Goal: Task Accomplishment & Management: Use online tool/utility

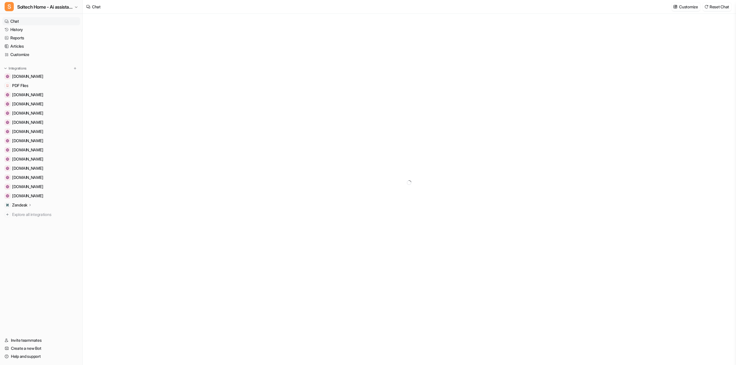
type textarea "**********"
click at [20, 204] on p "Zendesk" at bounding box center [19, 205] width 15 height 6
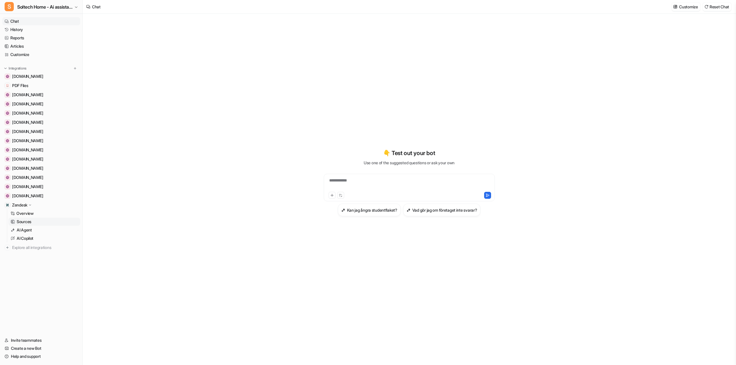
click at [36, 222] on link "Sources" at bounding box center [44, 222] width 72 height 8
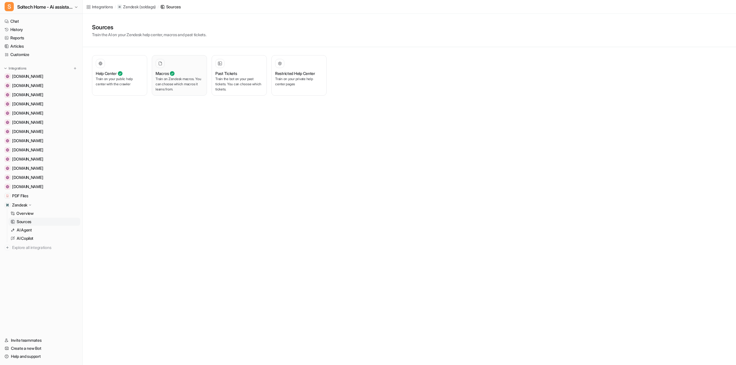
click at [193, 76] on p "Train on Zendesk macros. You can choose which macros it learns from." at bounding box center [179, 84] width 48 height 16
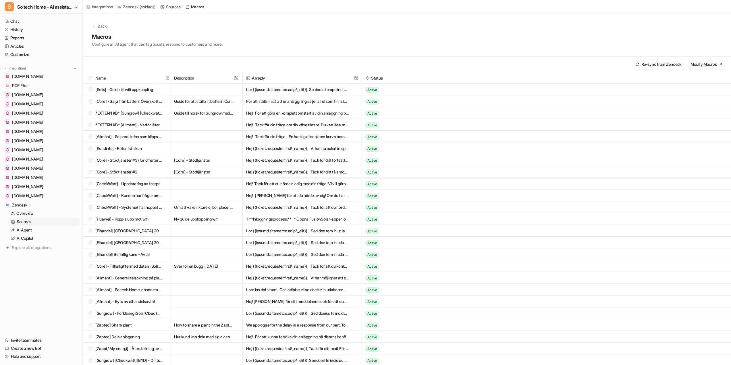
click at [717, 65] on button "Modify Macros" at bounding box center [707, 63] width 38 height 9
click at [39, 216] on link "Overview" at bounding box center [44, 214] width 72 height 8
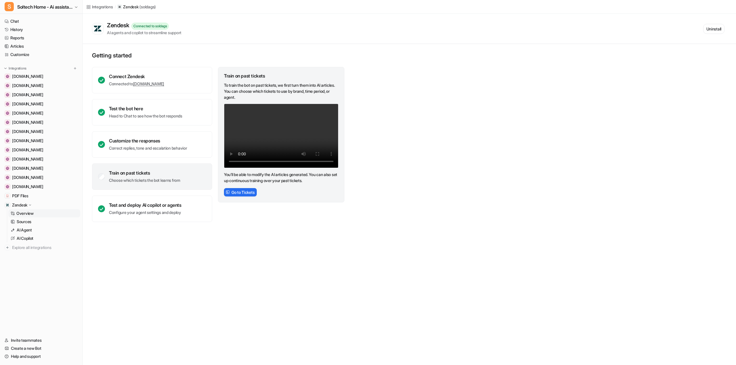
click at [115, 172] on div "Train on past tickets" at bounding box center [144, 173] width 71 height 6
click at [20, 45] on link "Articles" at bounding box center [41, 46] width 78 height 8
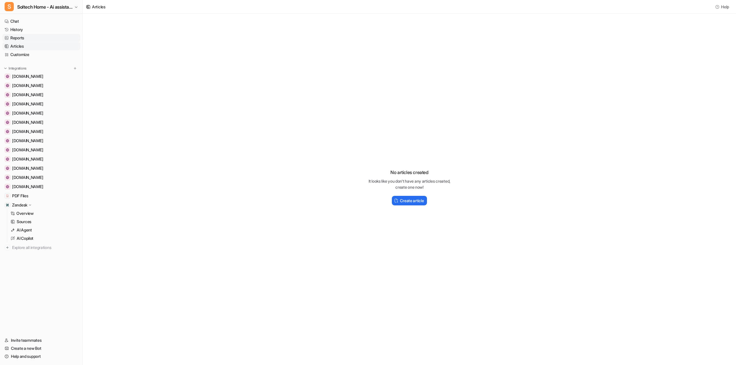
click at [23, 37] on link "Reports" at bounding box center [41, 38] width 78 height 8
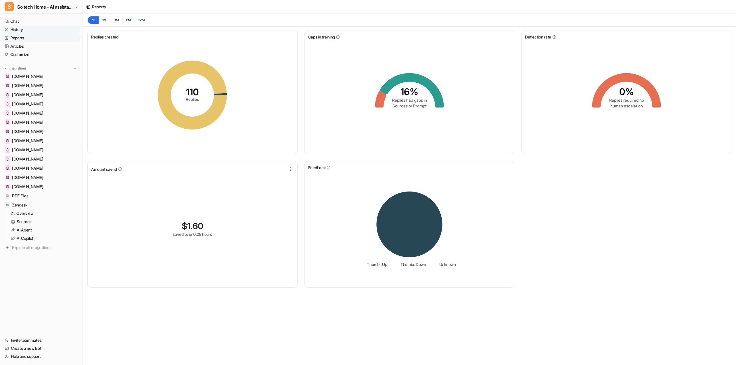
click at [23, 27] on link "History" at bounding box center [41, 30] width 78 height 8
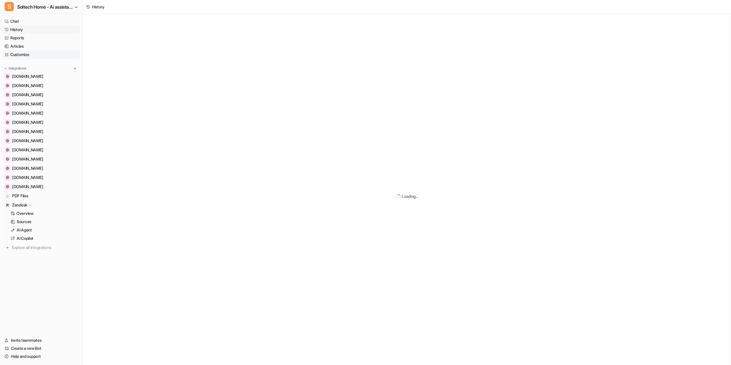
click at [27, 56] on link "Customize" at bounding box center [41, 55] width 78 height 8
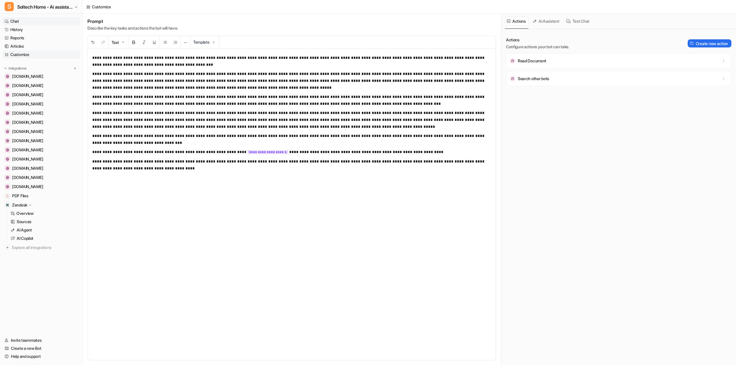
click at [14, 22] on link "Chat" at bounding box center [41, 21] width 78 height 8
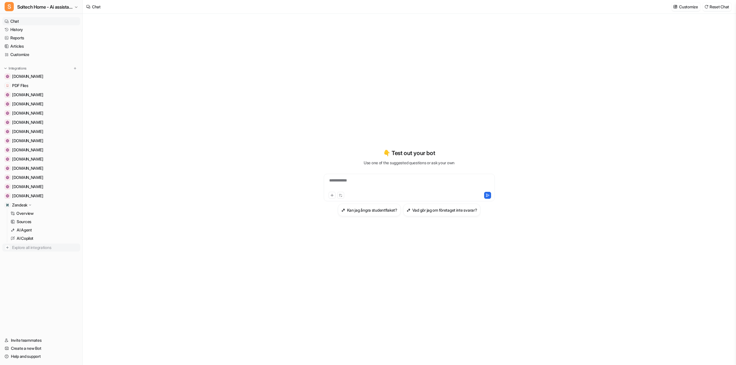
click at [7, 249] on img at bounding box center [8, 248] width 6 height 6
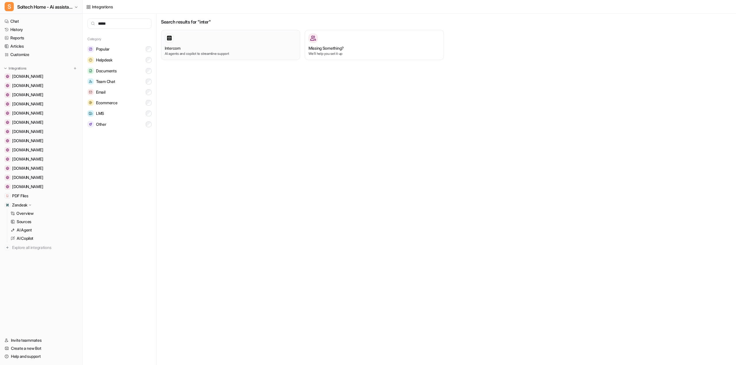
type input "*****"
click at [188, 43] on div "Intercom AI agents and copilot to streamline support" at bounding box center [231, 45] width 132 height 23
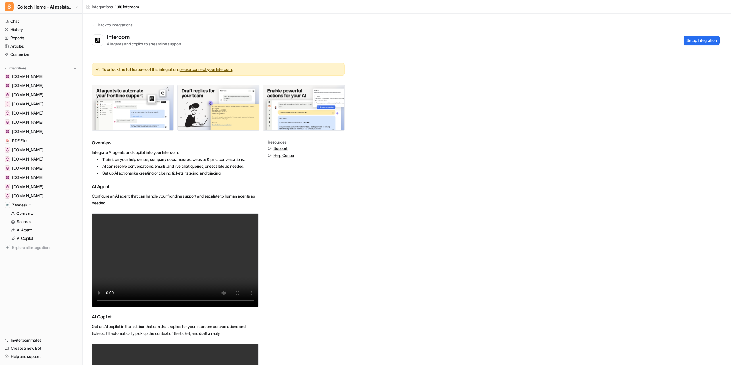
click at [228, 70] on link "please connect your Intercom." at bounding box center [205, 69] width 53 height 5
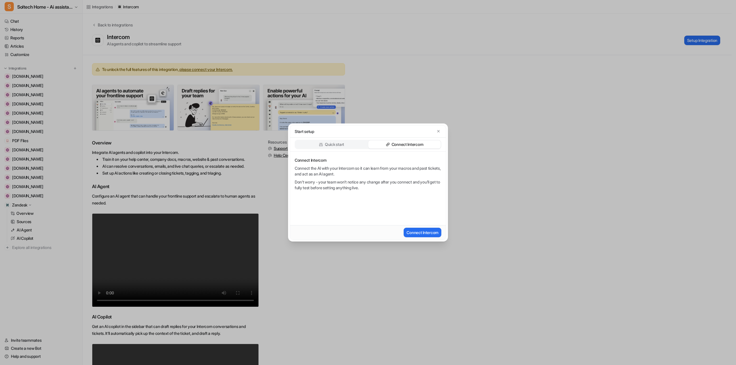
click at [337, 144] on p "Quick start" at bounding box center [334, 145] width 19 height 6
click at [395, 144] on p "Connect Intercom" at bounding box center [407, 145] width 32 height 6
click at [422, 234] on button "Connect Intercom" at bounding box center [423, 232] width 38 height 9
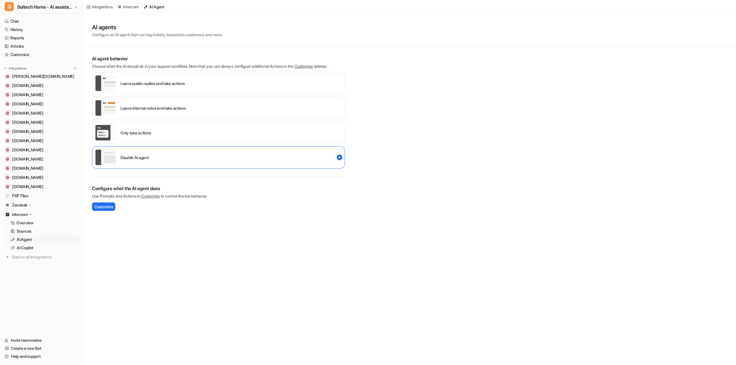
click at [30, 205] on icon at bounding box center [30, 205] width 4 height 4
click at [26, 220] on p "Sources" at bounding box center [24, 222] width 15 height 6
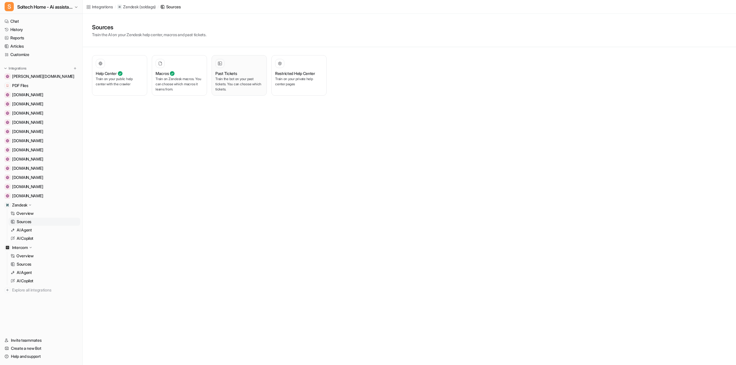
click at [221, 64] on icon at bounding box center [220, 64] width 4 height 4
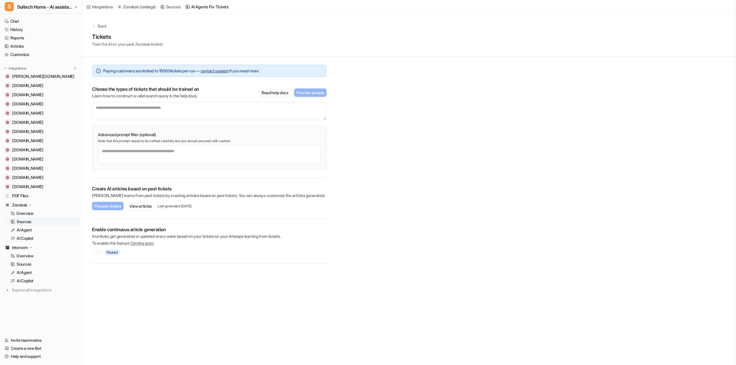
click at [97, 253] on div at bounding box center [96, 253] width 9 height 6
click at [114, 251] on span "Paused" at bounding box center [112, 253] width 15 height 6
click at [99, 254] on div at bounding box center [96, 253] width 9 height 6
click at [98, 254] on div at bounding box center [96, 253] width 9 height 6
click at [141, 205] on button "View articles" at bounding box center [140, 206] width 27 height 8
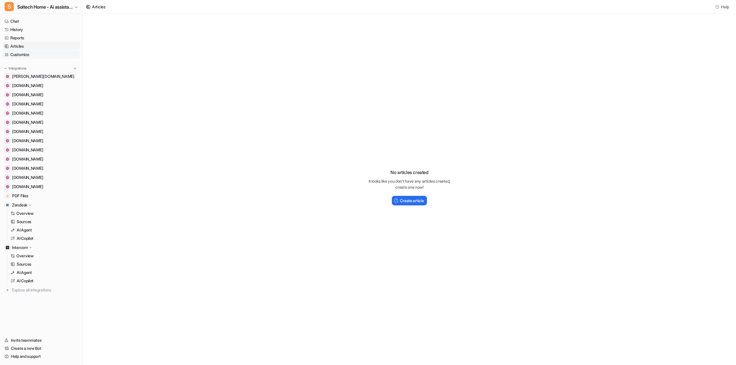
click at [23, 57] on link "Customize" at bounding box center [41, 55] width 78 height 8
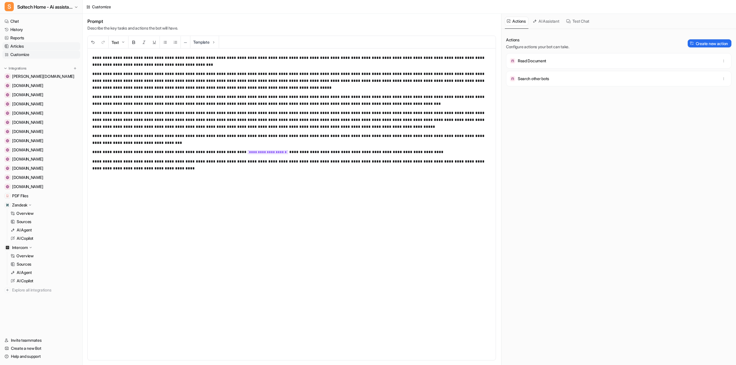
click at [20, 50] on link "Articles" at bounding box center [41, 46] width 78 height 8
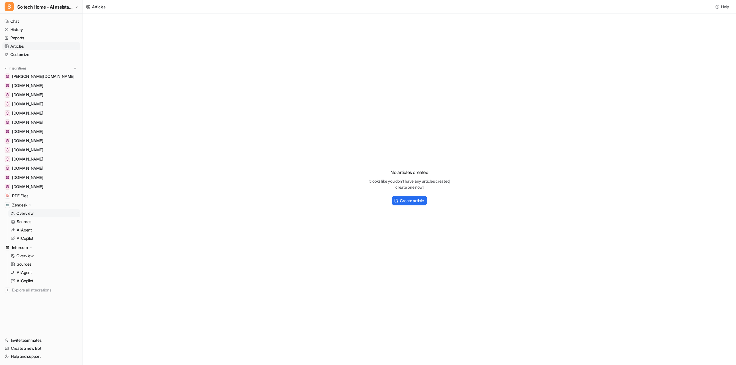
click at [39, 214] on link "Overview" at bounding box center [44, 214] width 72 height 8
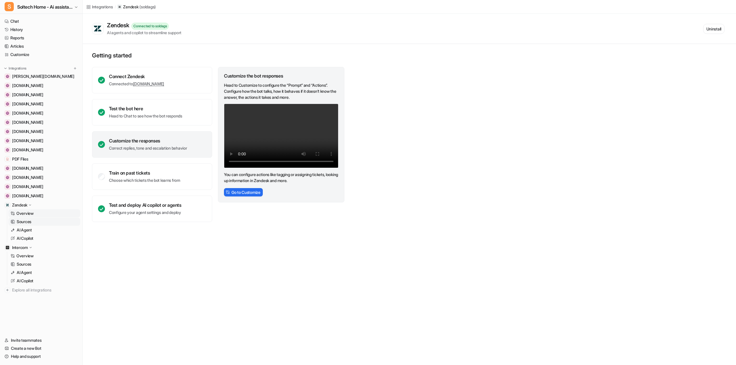
click at [26, 221] on p "Sources" at bounding box center [24, 222] width 15 height 6
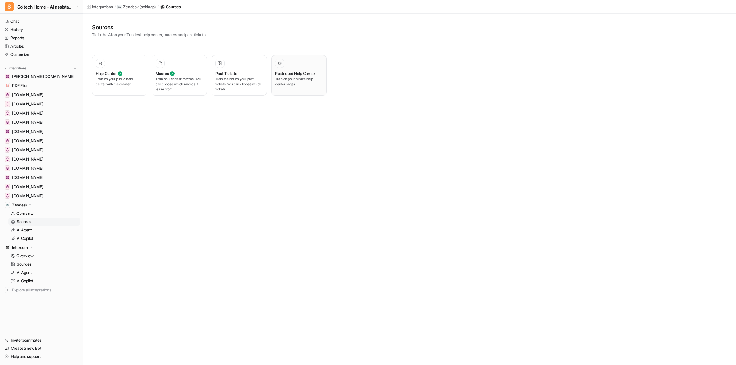
click at [305, 76] on p "Train on your private help center pages" at bounding box center [299, 81] width 48 height 10
click at [233, 82] on p "Train the bot on your past tickets. You can choose which tickets." at bounding box center [239, 84] width 48 height 16
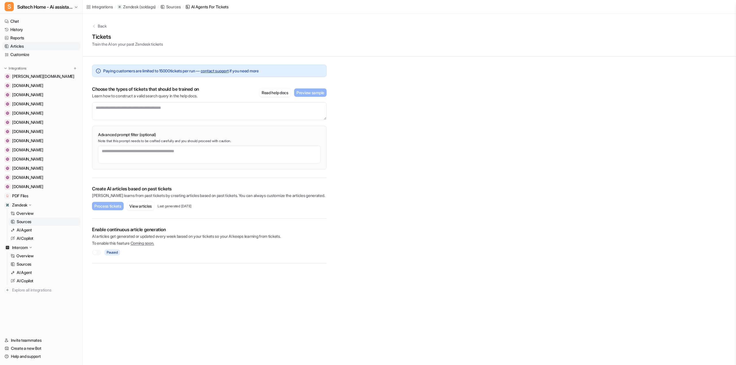
click at [17, 46] on link "Articles" at bounding box center [41, 46] width 78 height 8
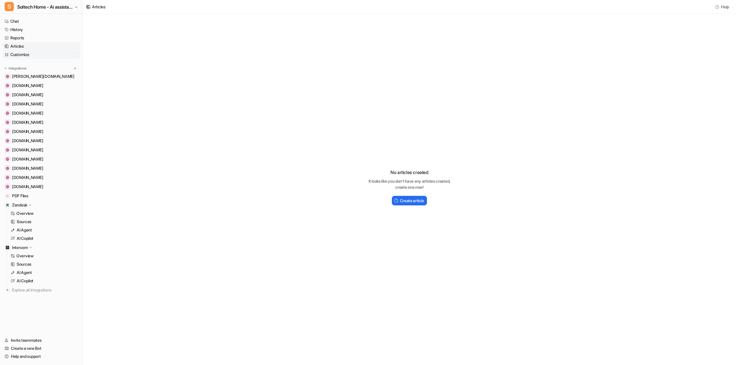
click at [29, 56] on link "Customize" at bounding box center [41, 55] width 78 height 8
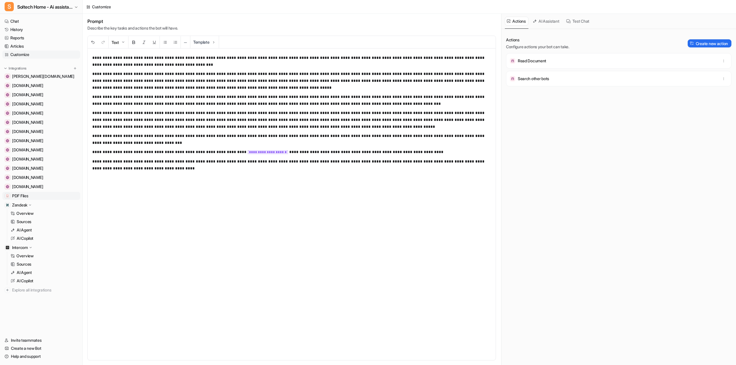
click at [28, 197] on span "PDF Files" at bounding box center [20, 196] width 16 height 6
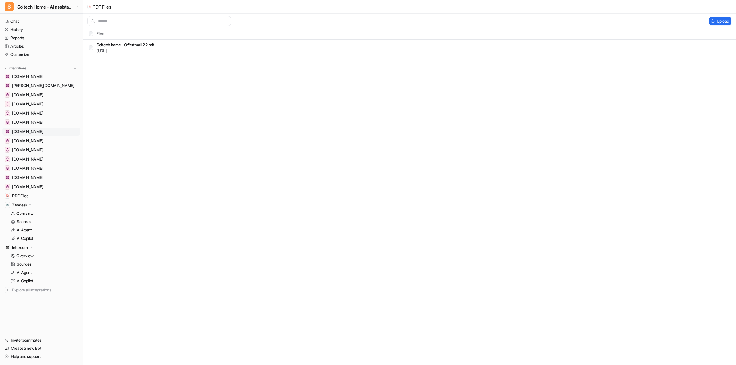
drag, startPoint x: 54, startPoint y: 132, endPoint x: 44, endPoint y: 132, distance: 9.8
click at [43, 132] on span "[DOMAIN_NAME]" at bounding box center [27, 132] width 31 height 6
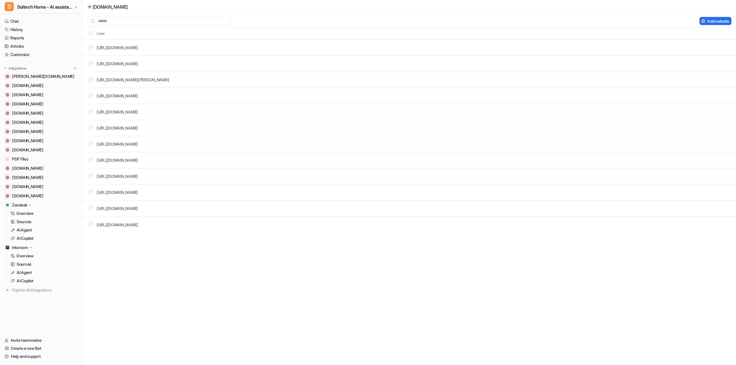
drag, startPoint x: 43, startPoint y: 93, endPoint x: 159, endPoint y: 9, distance: 143.3
click at [159, 9] on div "[DOMAIN_NAME]" at bounding box center [409, 7] width 653 height 14
click at [22, 70] on p "Integrations" at bounding box center [18, 68] width 18 height 5
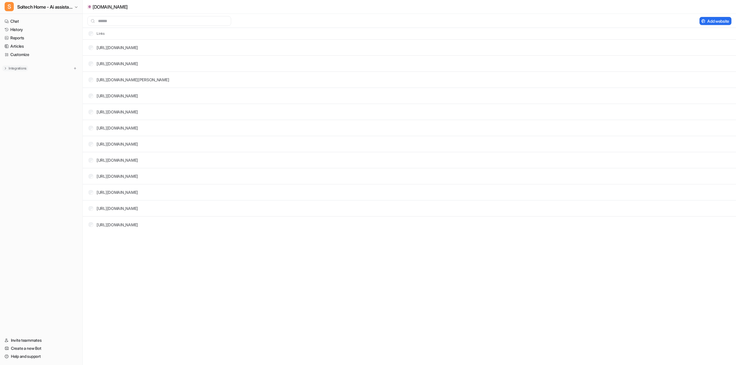
click at [22, 70] on p "Integrations" at bounding box center [18, 68] width 18 height 5
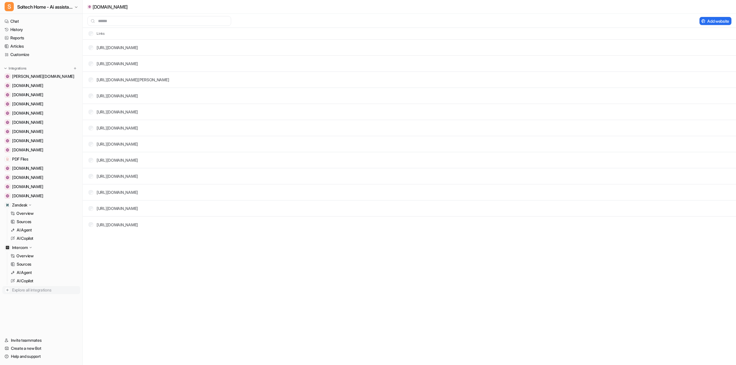
click at [6, 290] on img at bounding box center [8, 290] width 6 height 6
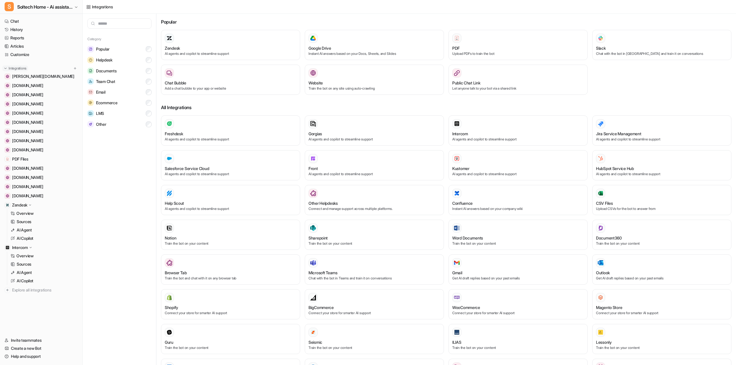
click at [22, 69] on p "Integrations" at bounding box center [18, 68] width 18 height 5
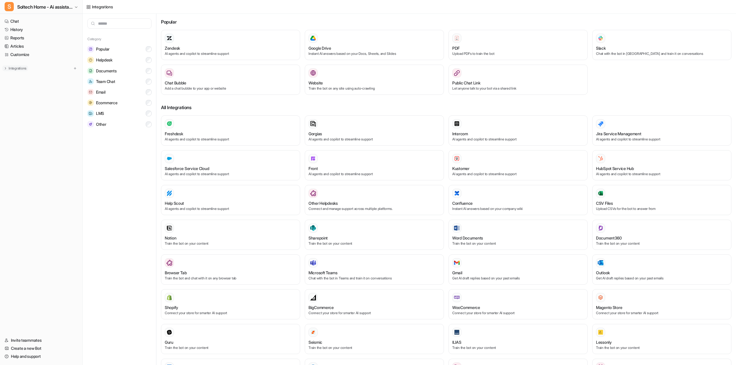
click at [22, 69] on p "Integrations" at bounding box center [18, 68] width 18 height 5
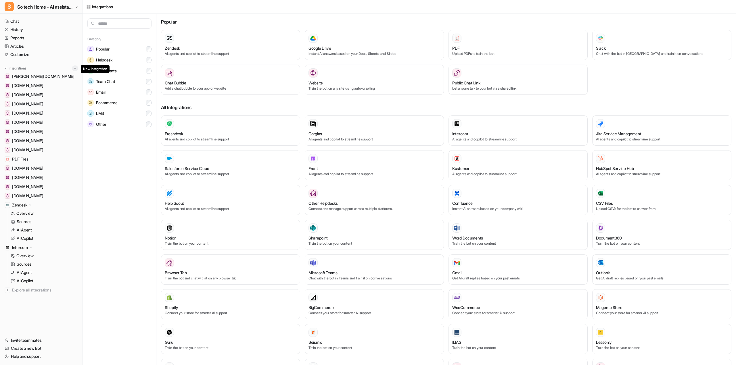
click at [77, 69] on button at bounding box center [75, 69] width 6 height 6
drag, startPoint x: 35, startPoint y: 94, endPoint x: 8, endPoint y: 96, distance: 27.1
click at [8, 96] on img at bounding box center [7, 94] width 3 height 3
click at [21, 96] on span "[DOMAIN_NAME]" at bounding box center [27, 95] width 31 height 6
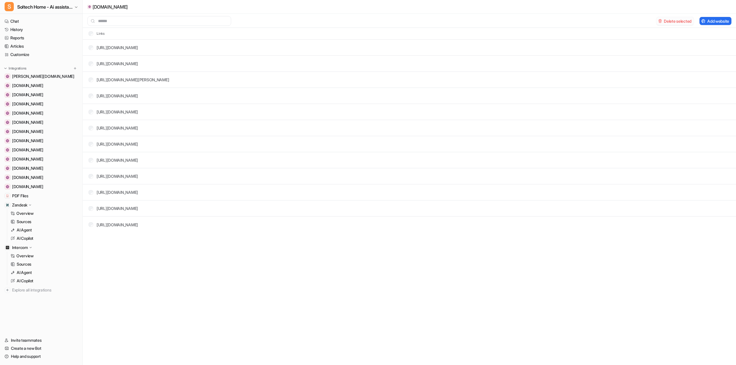
click at [667, 20] on button "Delete selected" at bounding box center [674, 21] width 37 height 8
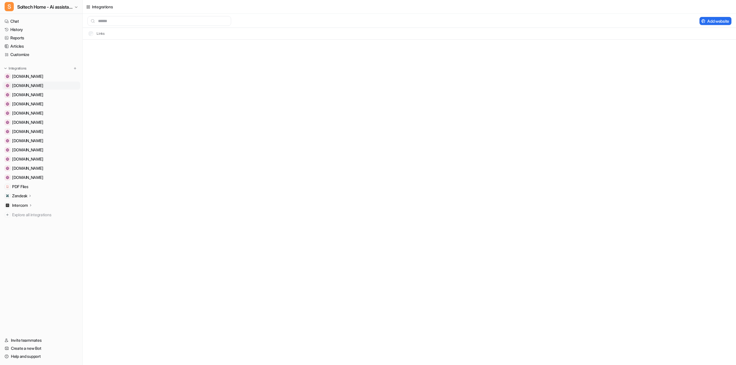
click at [33, 84] on span "[DOMAIN_NAME]" at bounding box center [27, 86] width 31 height 6
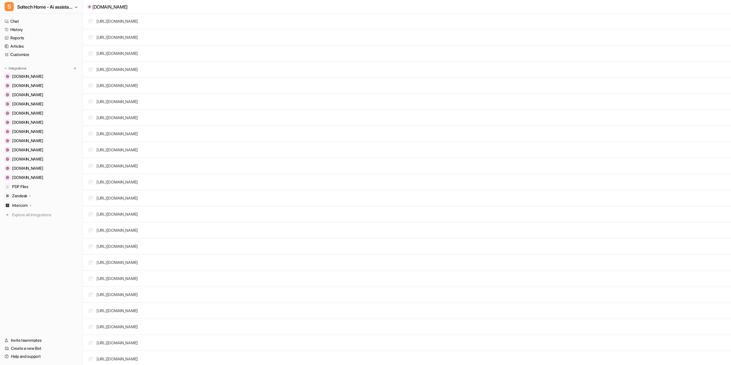
scroll to position [221, 0]
click at [22, 208] on p "Intercom" at bounding box center [20, 206] width 16 height 6
click at [31, 214] on p "Overview" at bounding box center [24, 214] width 17 height 6
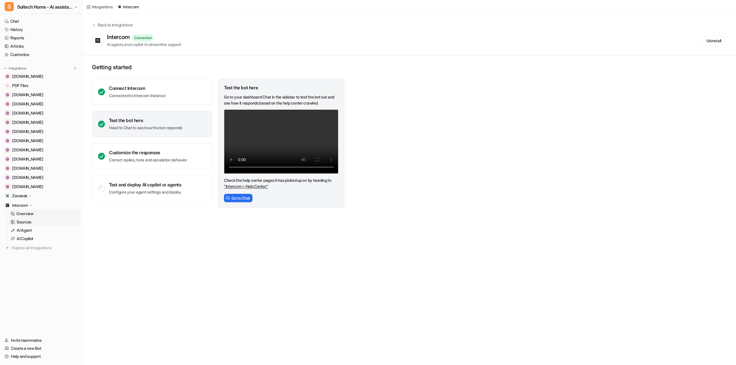
click at [26, 223] on p "Sources" at bounding box center [24, 222] width 15 height 6
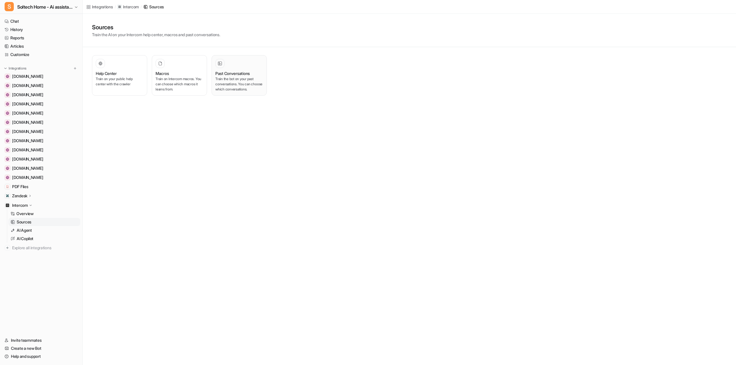
click at [226, 59] on div at bounding box center [239, 63] width 48 height 9
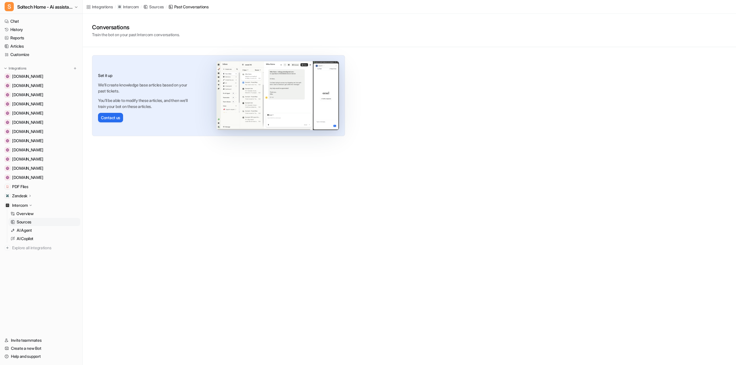
click at [23, 195] on p "Zendesk" at bounding box center [19, 196] width 15 height 6
click at [24, 205] on p "Overview" at bounding box center [24, 204] width 17 height 6
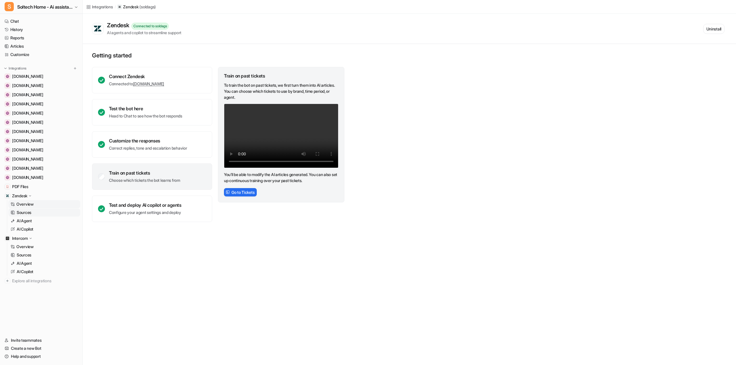
click at [24, 212] on p "Sources" at bounding box center [24, 213] width 15 height 6
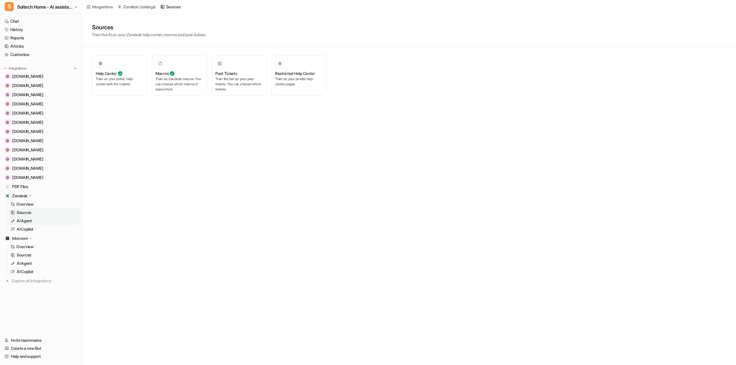
click at [25, 223] on p "AI Agent" at bounding box center [24, 221] width 15 height 6
click at [27, 231] on p "AI Copilot" at bounding box center [25, 229] width 17 height 6
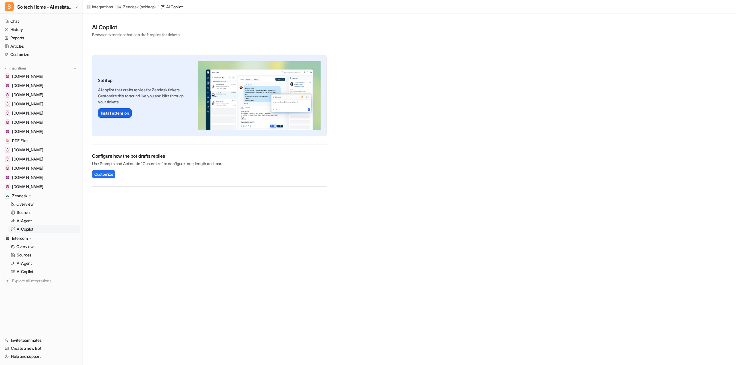
click at [118, 114] on button "Install extension" at bounding box center [115, 112] width 34 height 9
click at [22, 212] on p "Sources" at bounding box center [24, 213] width 15 height 6
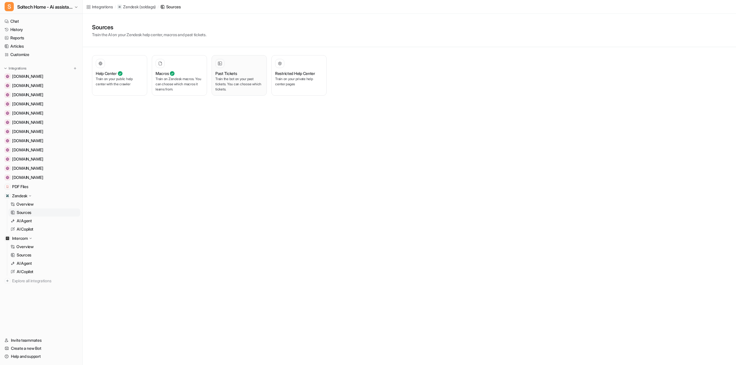
click at [232, 69] on div "Past Tickets Train the bot on your past tickets. You can choose which tickets." at bounding box center [239, 75] width 48 height 33
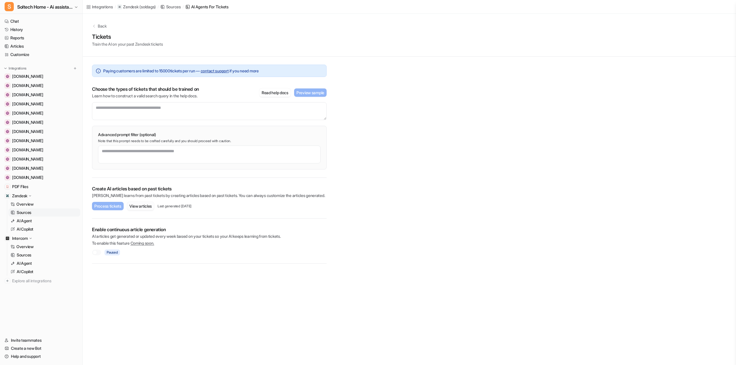
click at [146, 207] on button "View articles" at bounding box center [140, 206] width 27 height 8
click at [337, 282] on div "Integrations / Zendesk ( soldags ) / Sources / AI Agents for tickets Back Ticke…" at bounding box center [368, 182] width 736 height 365
click at [229, 70] on link "contact support" at bounding box center [215, 70] width 28 height 5
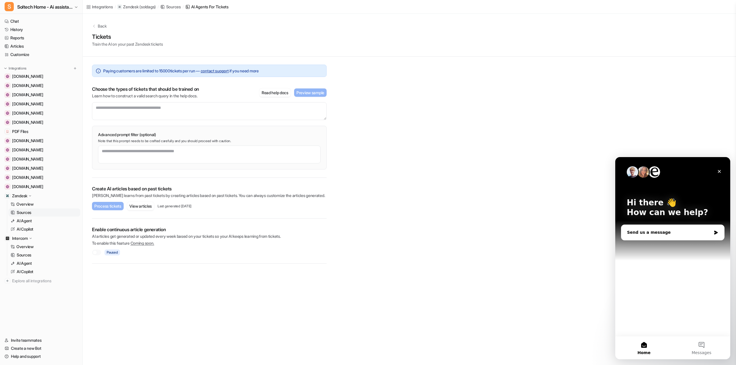
click at [666, 237] on div "Send us a message" at bounding box center [672, 232] width 103 height 15
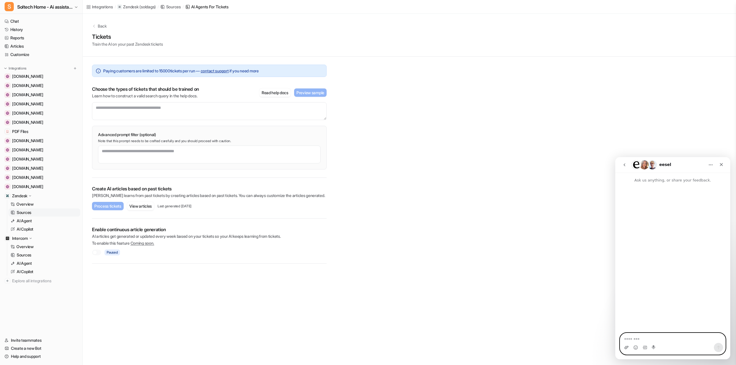
click at [625, 348] on icon "Upload attachment" at bounding box center [626, 347] width 4 height 3
click at [643, 347] on div "Intercom messenger" at bounding box center [672, 347] width 105 height 9
click at [643, 342] on textarea "Message…" at bounding box center [672, 338] width 105 height 10
click at [32, 210] on link "Sources" at bounding box center [44, 213] width 72 height 8
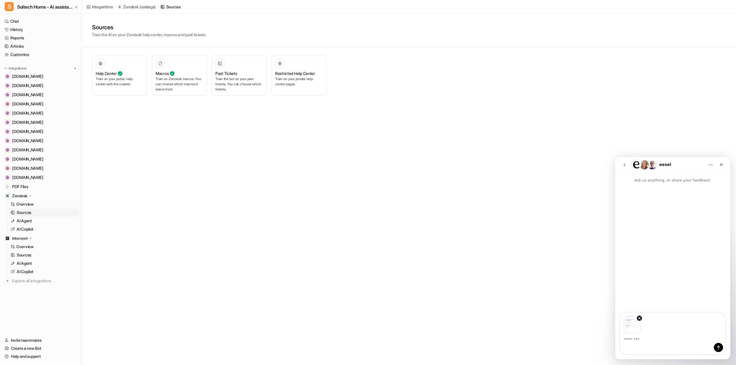
click at [643, 343] on div "Intercom messenger" at bounding box center [672, 347] width 105 height 9
click at [641, 341] on textarea "Message…" at bounding box center [672, 338] width 105 height 10
paste textarea "**********"
type textarea "**********"
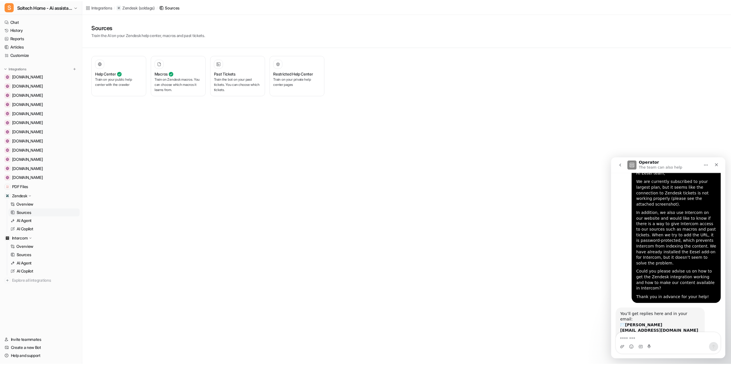
scroll to position [90, 0]
click at [172, 83] on p "Train on Zendesk macros. You can choose which macros it learns from." at bounding box center [179, 84] width 48 height 16
click at [160, 62] on icon at bounding box center [159, 64] width 3 height 4
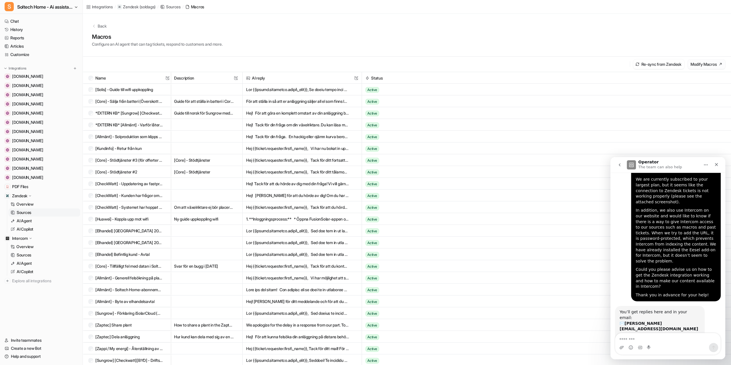
click at [706, 65] on button "Modify Macros" at bounding box center [707, 63] width 38 height 9
click at [651, 64] on button "Re-sync from Zendesk" at bounding box center [658, 63] width 51 height 9
